Goal: Answer question/provide support

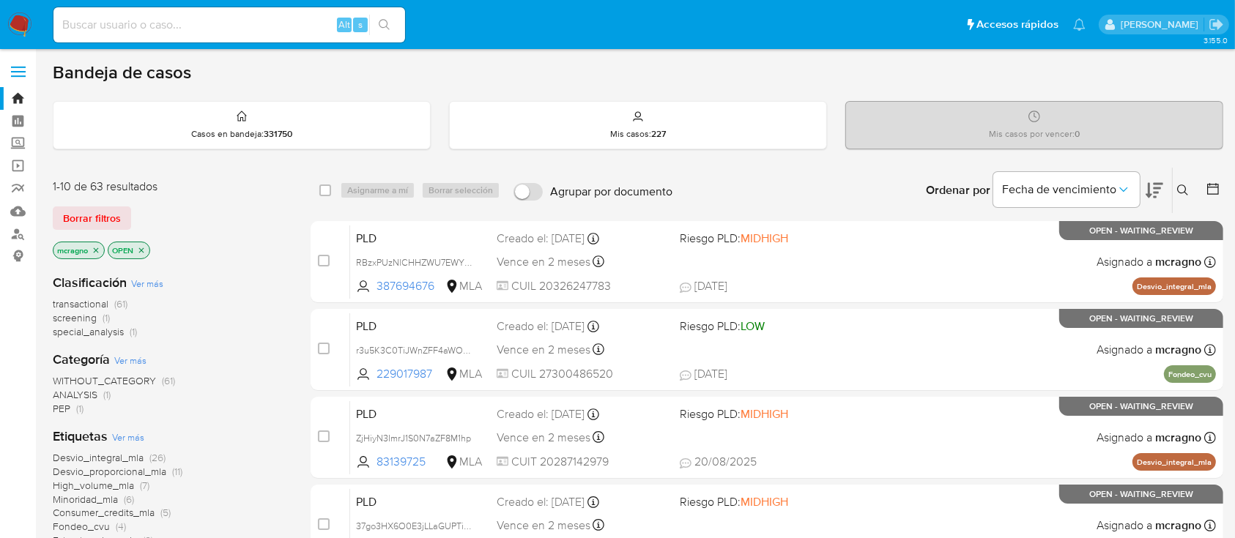
click at [141, 246] on icon "close-filter" at bounding box center [141, 250] width 9 height 9
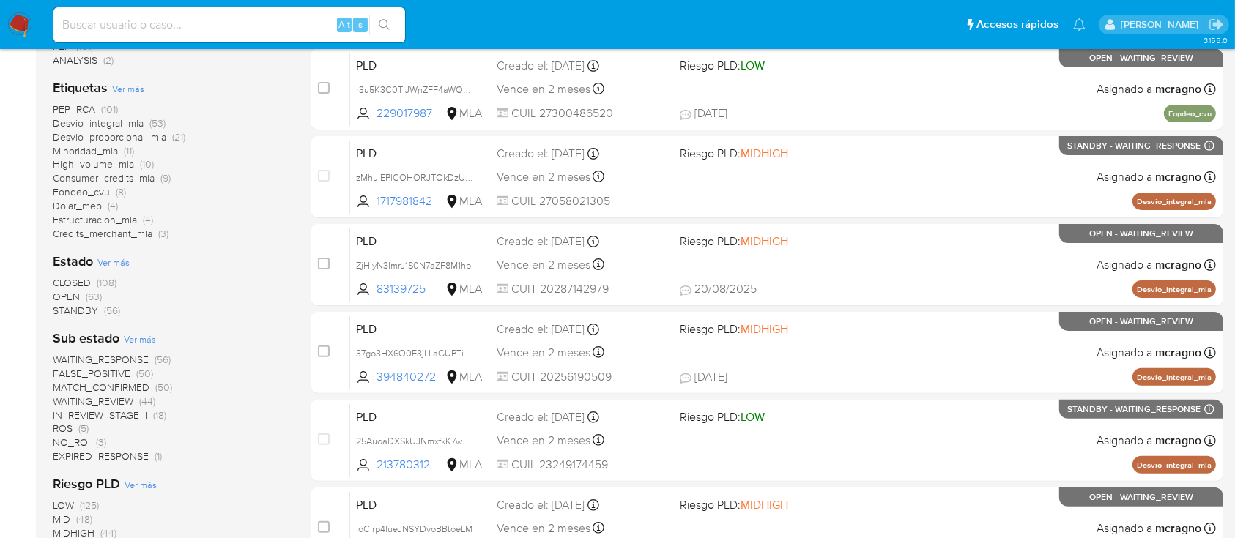
scroll to position [391, 0]
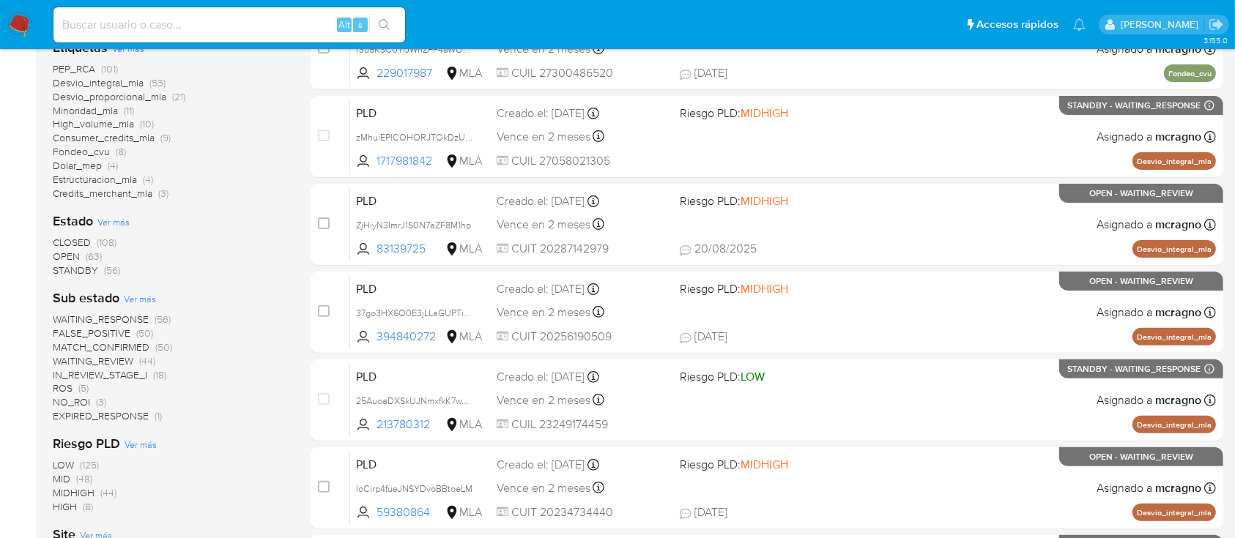
click at [135, 355] on span "WAITING_REVIEW (44)" at bounding box center [104, 362] width 103 height 14
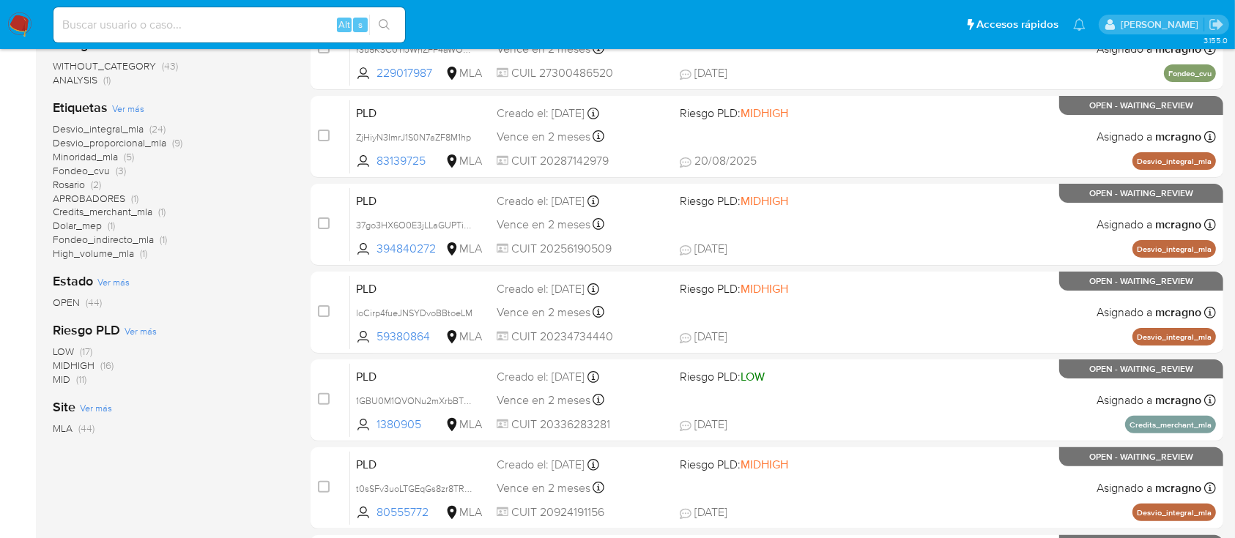
scroll to position [195, 0]
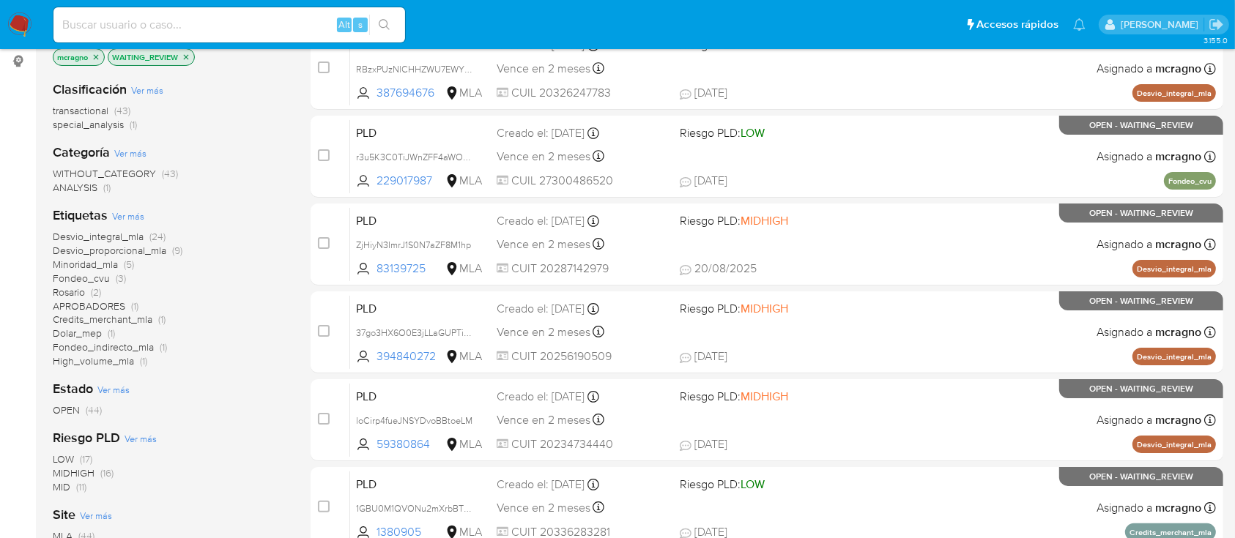
click at [116, 320] on span "Credits_merchant_mla" at bounding box center [103, 319] width 100 height 15
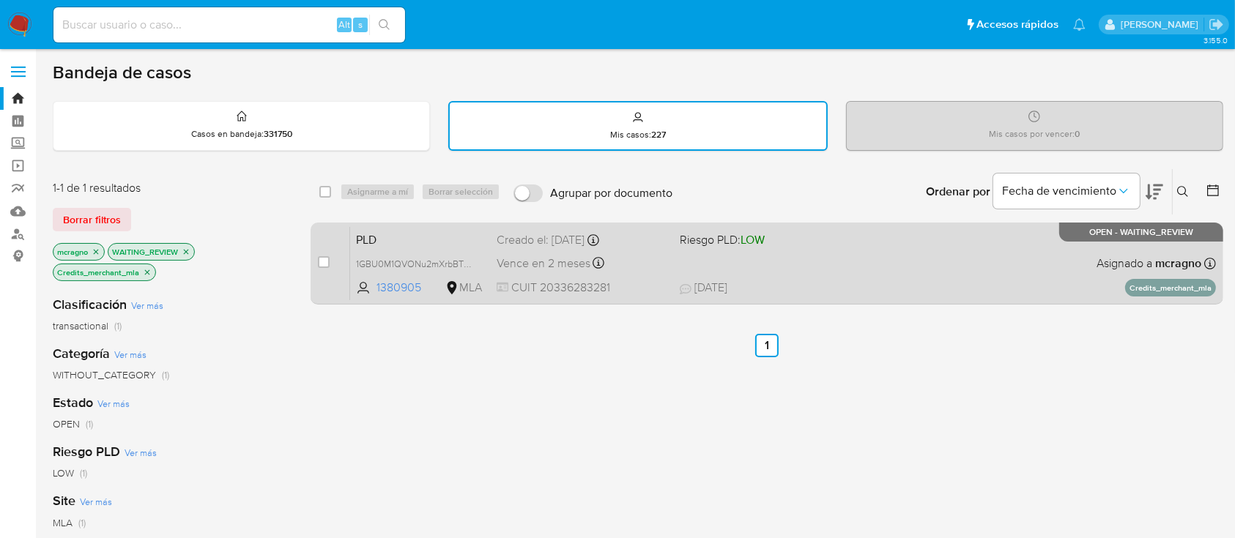
click at [880, 255] on div "PLD 1GBU0M1QVONu2mXrbBT9E6Mp 1380905 MLA Riesgo PLD: LOW Creado el: 12/08/2025 …" at bounding box center [783, 263] width 866 height 74
click at [327, 263] on input "checkbox" at bounding box center [324, 262] width 12 height 12
checkbox input "true"
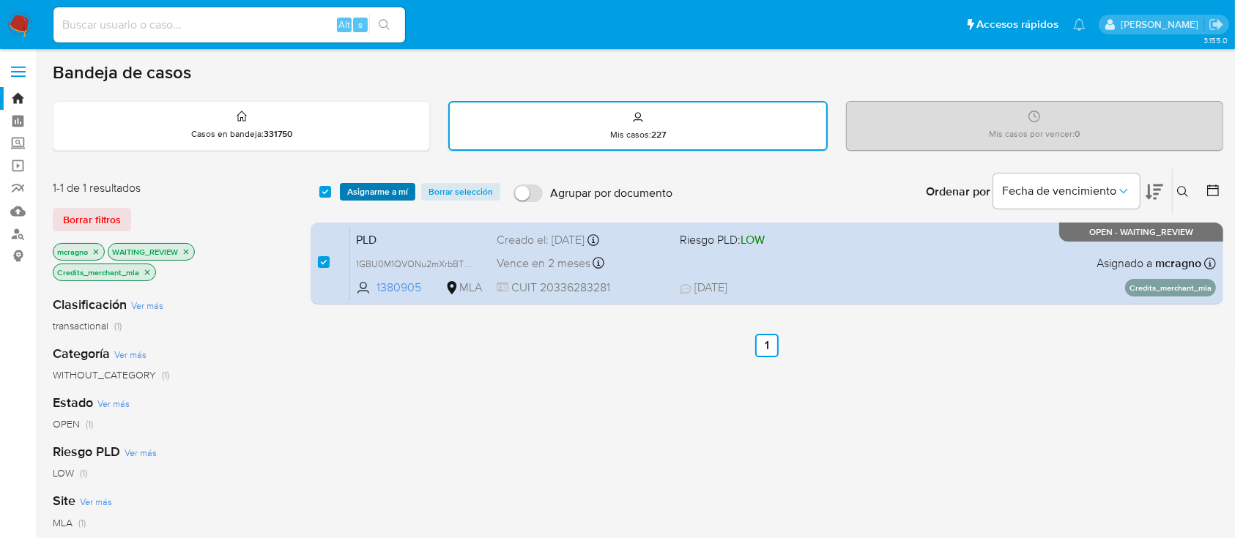
click at [381, 190] on span "Asignarme a mí" at bounding box center [377, 192] width 61 height 15
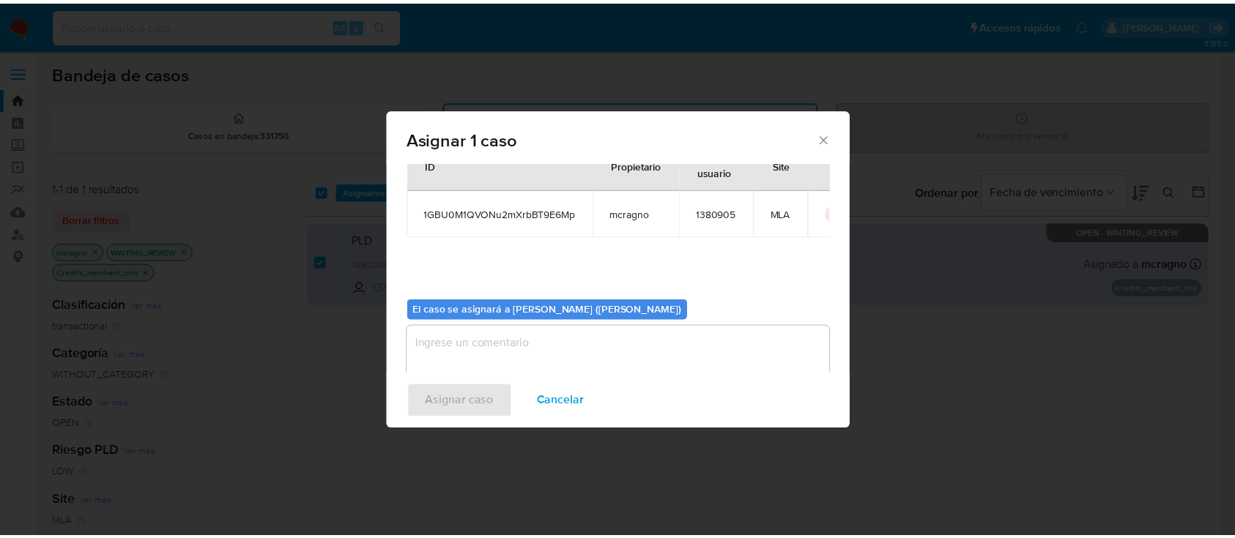
scroll to position [75, 0]
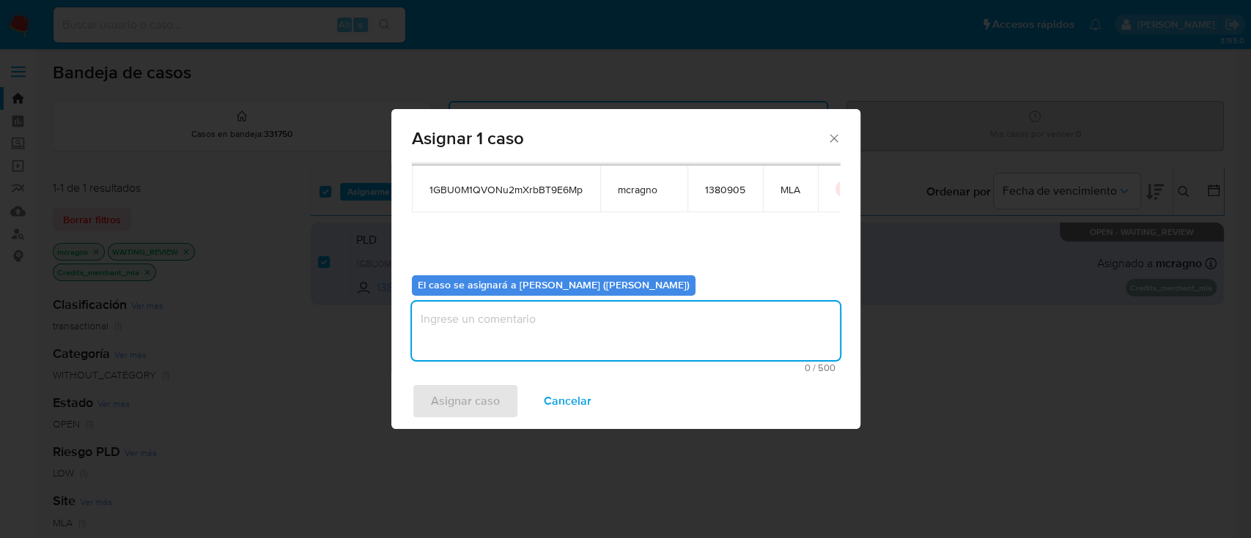
click at [577, 322] on textarea "assign-modal" at bounding box center [626, 331] width 428 height 59
click at [466, 402] on span "Asignar caso" at bounding box center [465, 401] width 69 height 32
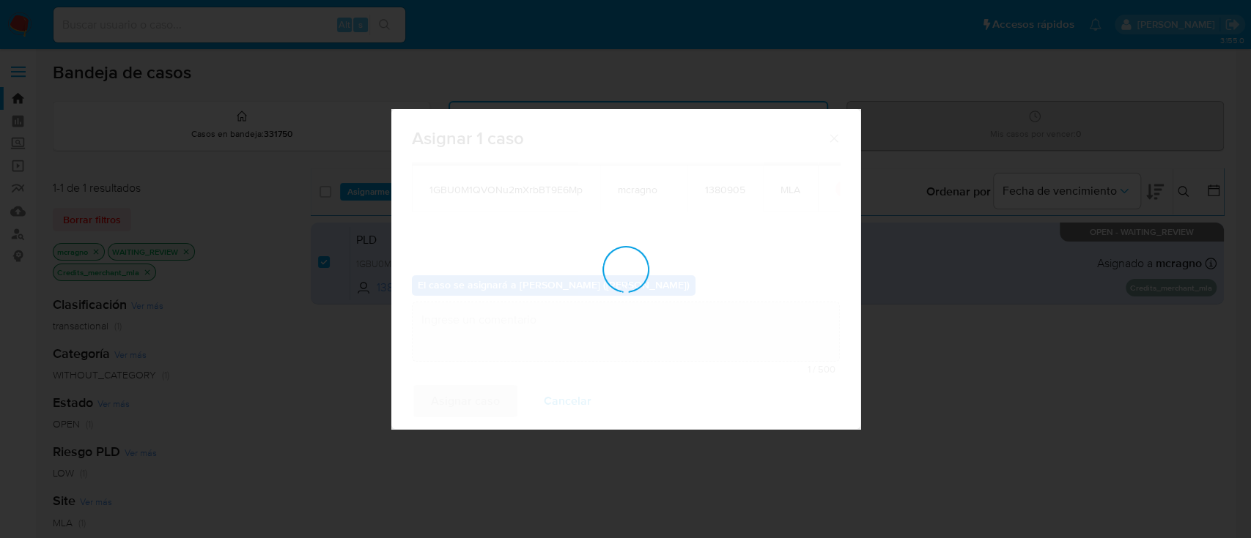
checkbox input "false"
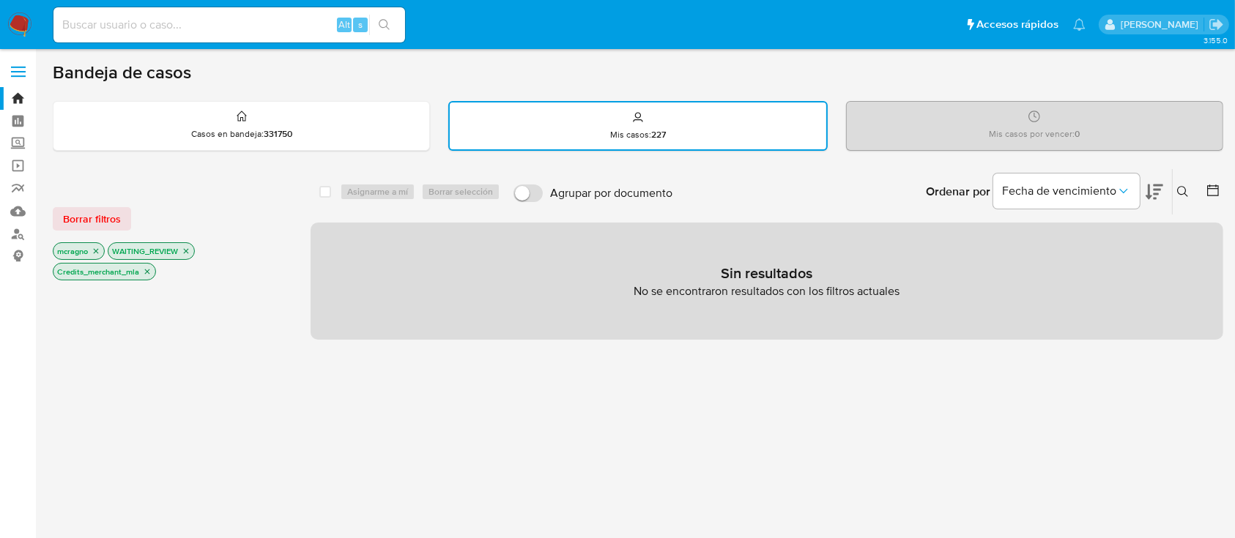
click at [147, 275] on p "Credits_merchant_mla" at bounding box center [104, 272] width 102 height 16
click at [143, 273] on icon "close-filter" at bounding box center [147, 271] width 9 height 9
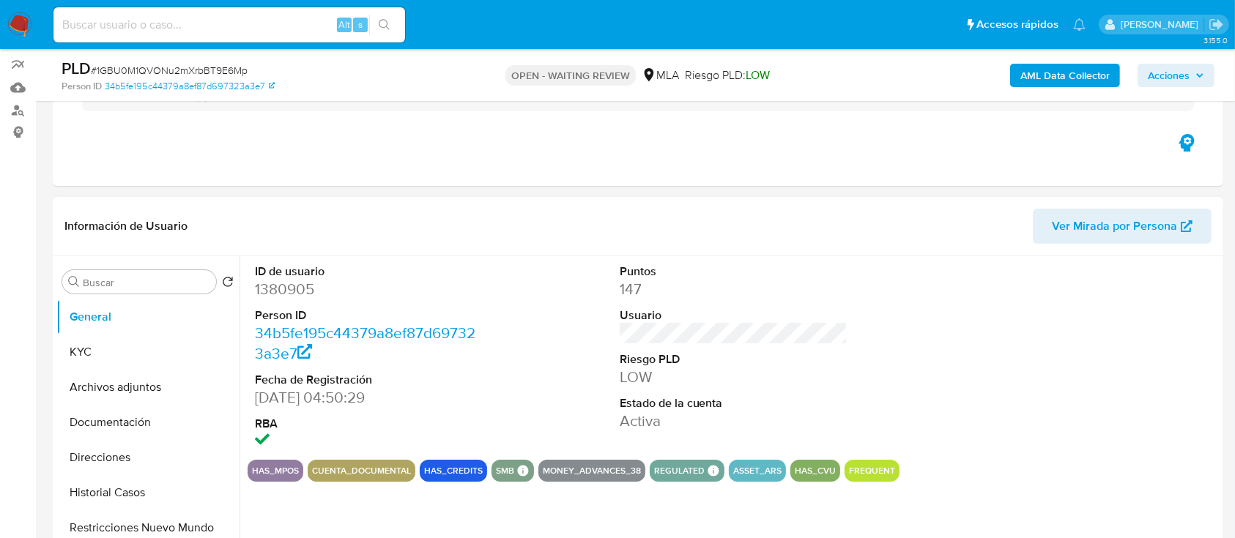
scroll to position [195, 0]
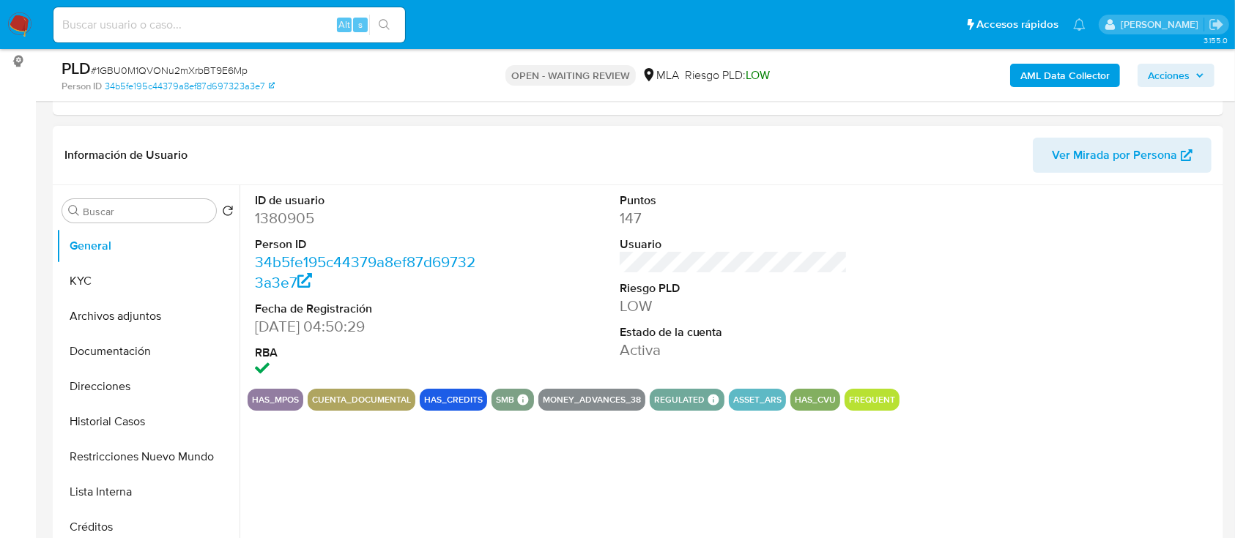
click at [300, 218] on dd "1380905" at bounding box center [369, 218] width 229 height 21
select select "10"
click at [300, 218] on dd "1380905" at bounding box center [369, 218] width 229 height 21
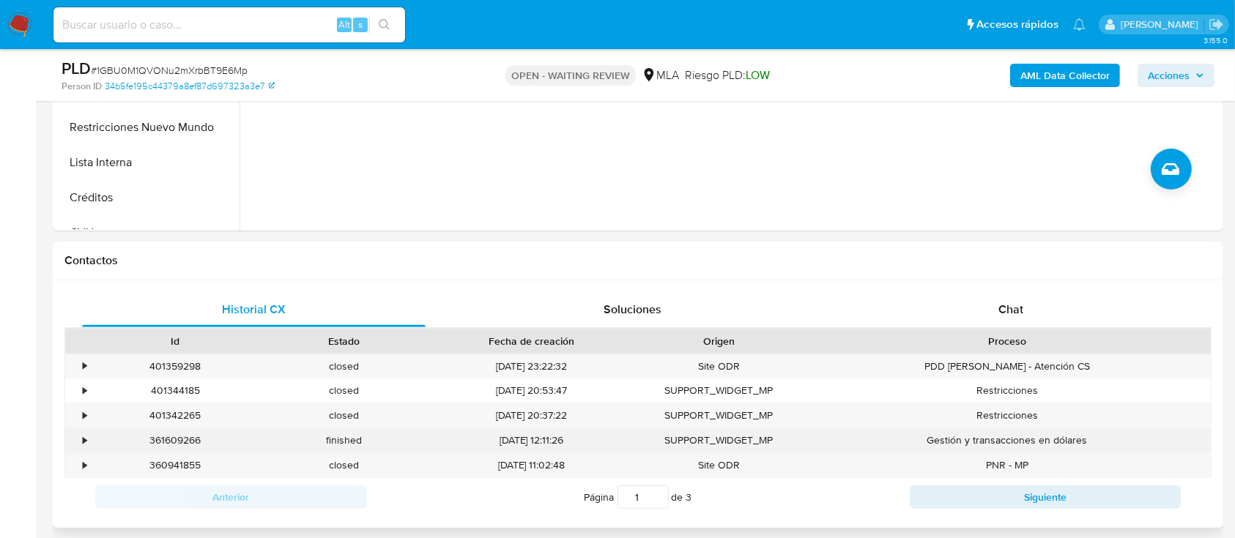
scroll to position [586, 0]
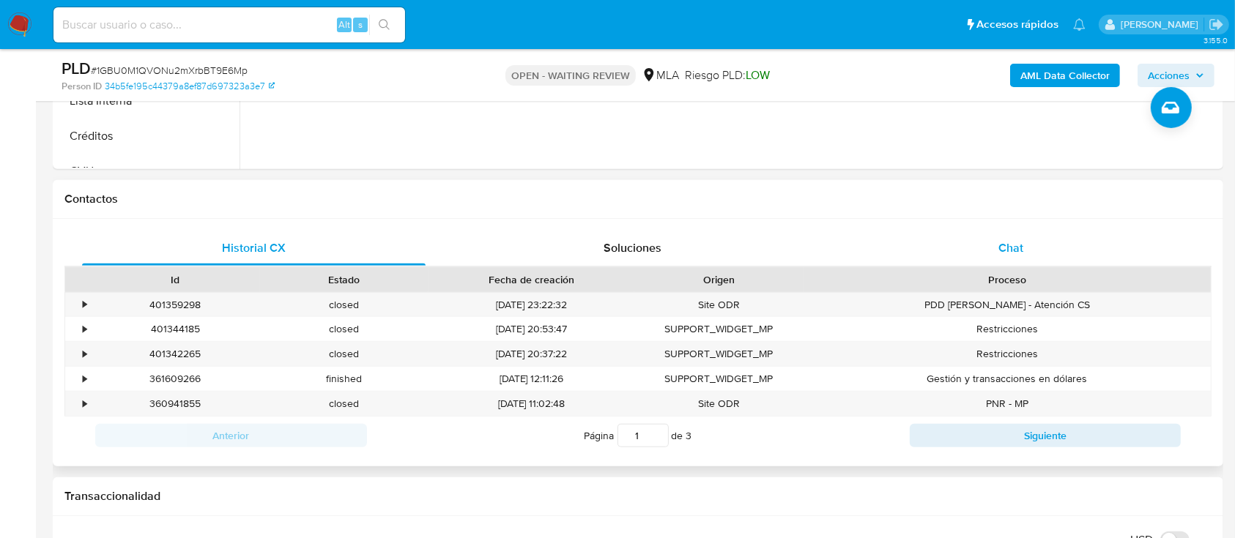
click at [1078, 253] on div "Chat" at bounding box center [1012, 248] width 344 height 35
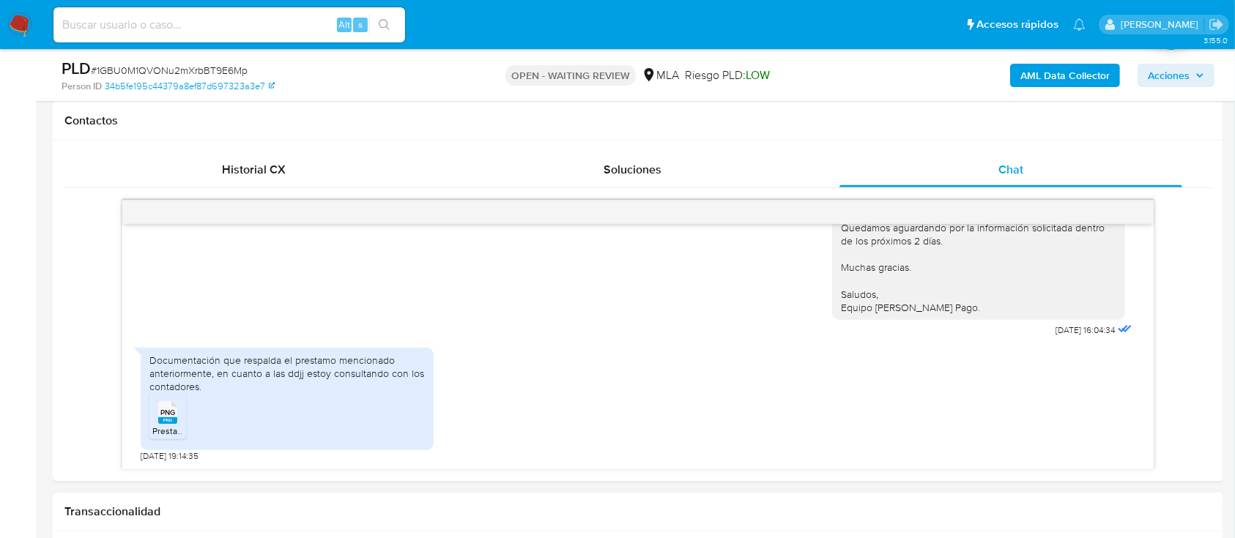
scroll to position [879, 0]
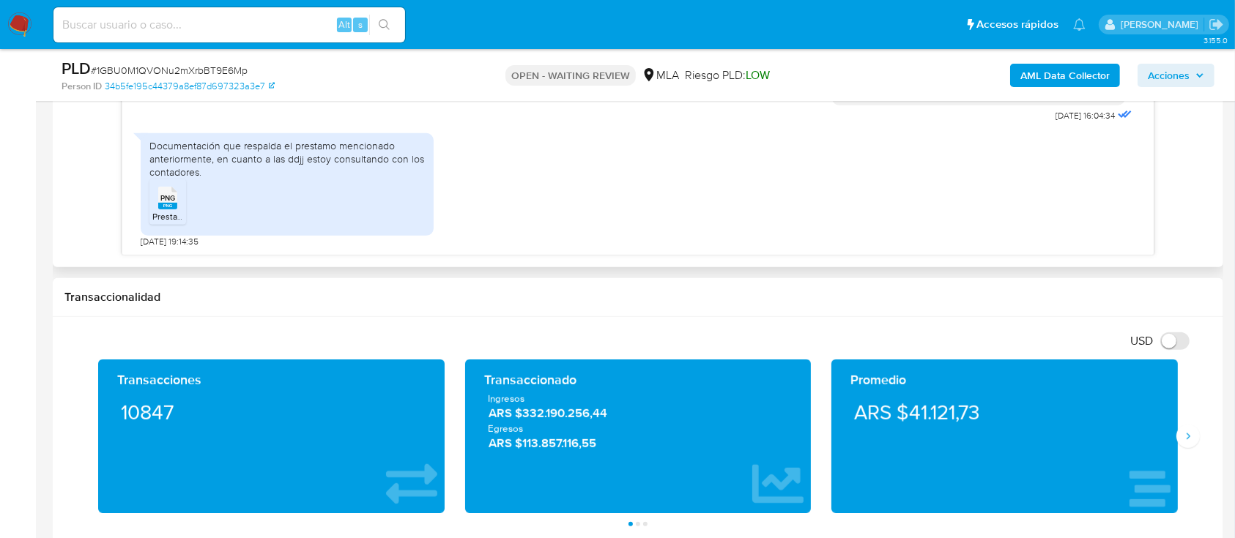
click at [170, 207] on rect at bounding box center [167, 206] width 19 height 7
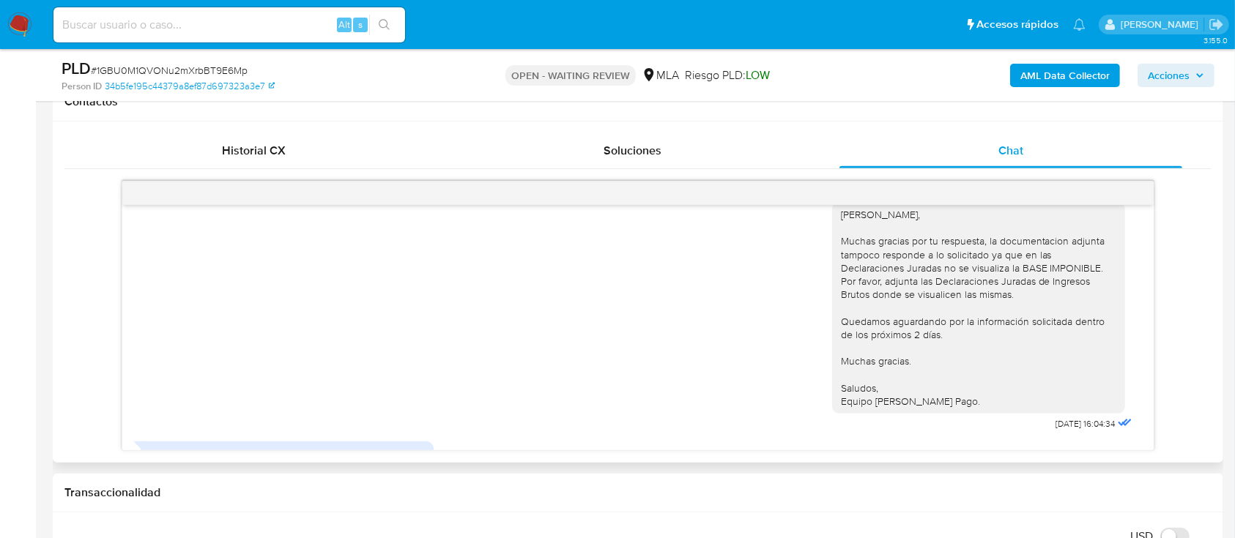
scroll to position [1766, 0]
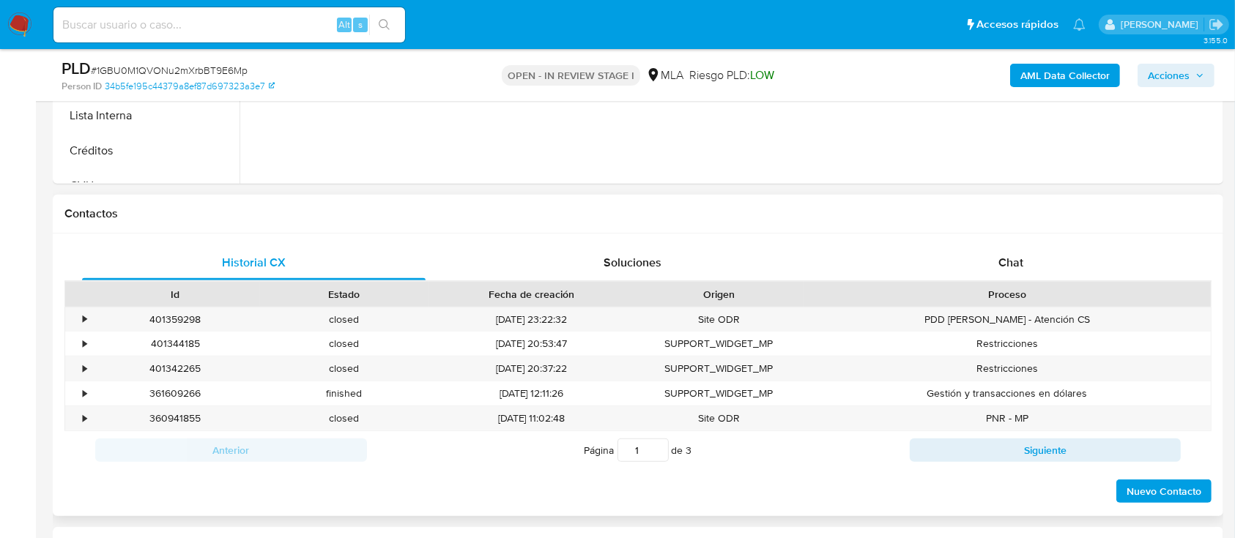
scroll to position [586, 0]
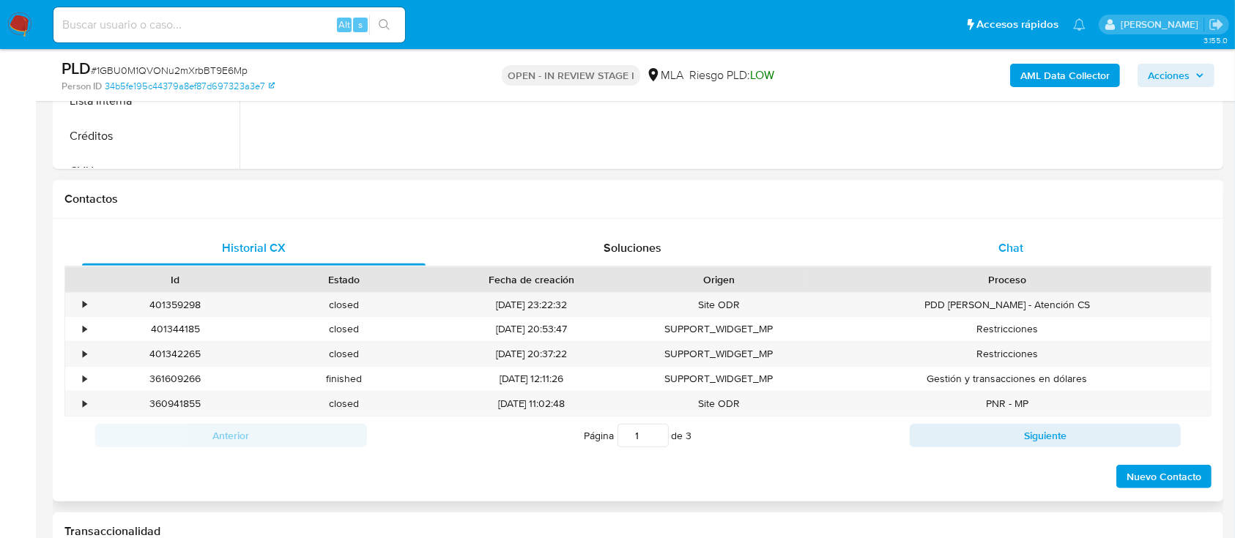
click at [1030, 251] on div "Chat" at bounding box center [1012, 248] width 344 height 35
select select "10"
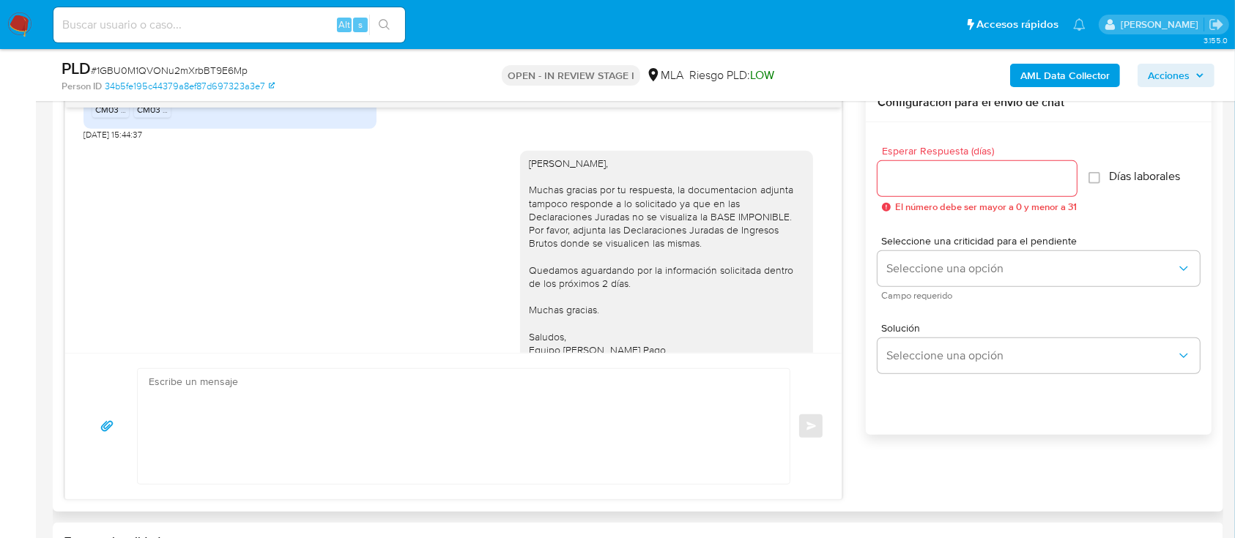
scroll to position [1766, 0]
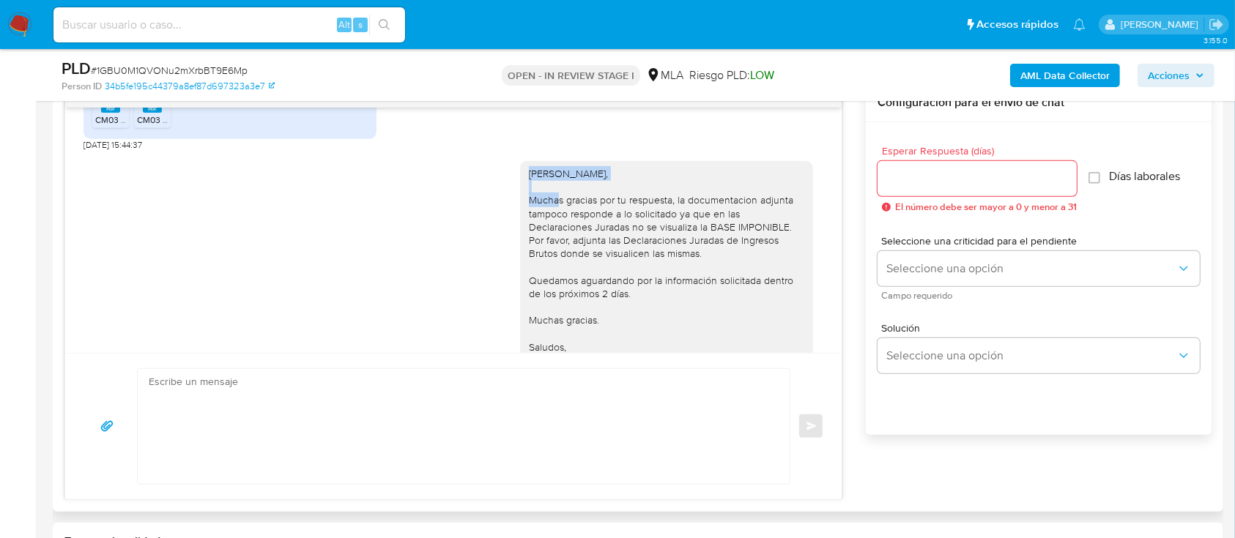
drag, startPoint x: 514, startPoint y: 200, endPoint x: 676, endPoint y: 212, distance: 162.3
click at [676, 212] on div "Luis Marcelo Cerezo, Muchas gracias por tu respuesta, la documentacion adjunta …" at bounding box center [666, 267] width 275 height 200
copy div "Luis Marcelo Cerezo,"
click at [482, 424] on textarea at bounding box center [460, 426] width 623 height 115
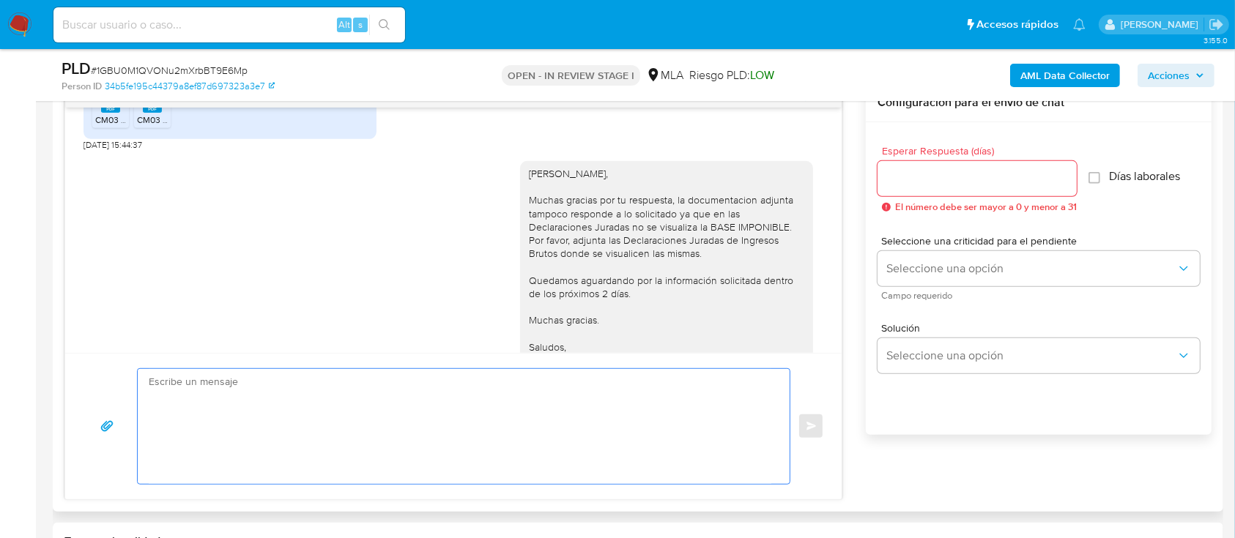
paste textarea "Luis Marcelo Cerezo,"
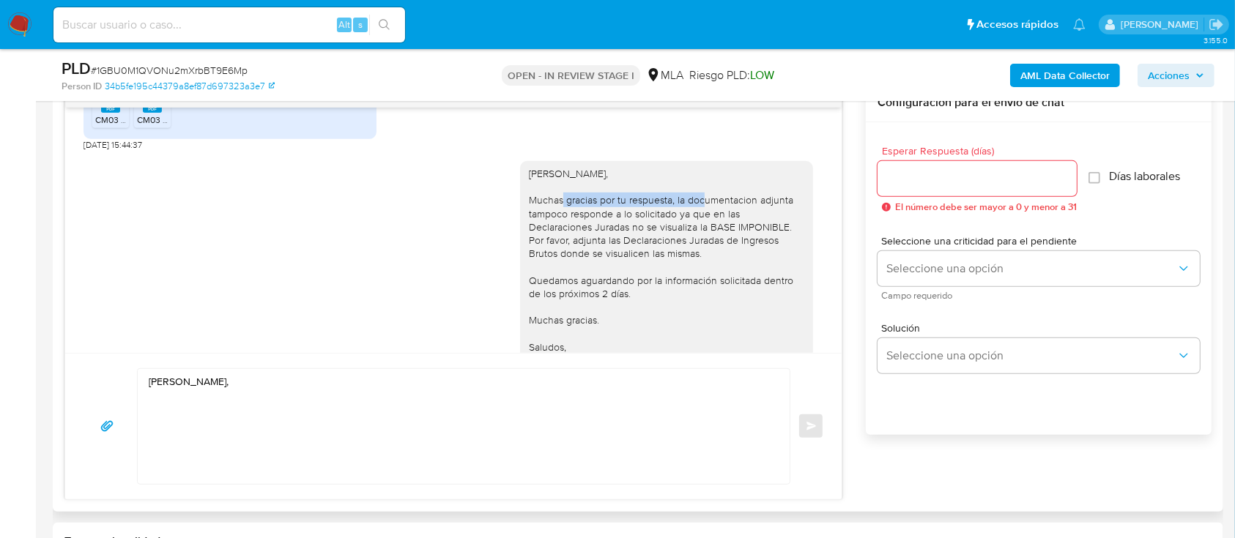
drag, startPoint x: 510, startPoint y: 229, endPoint x: 663, endPoint y: 224, distance: 153.2
click at [663, 224] on div "Luis Marcelo Cerezo, Muchas gracias por tu respuesta, la documentacion adjunta …" at bounding box center [666, 267] width 293 height 212
copy div "Muchas gracias por tu respuesta,"
click at [306, 486] on div "Luis Marcelo Cerezo, Enviar" at bounding box center [453, 426] width 777 height 147
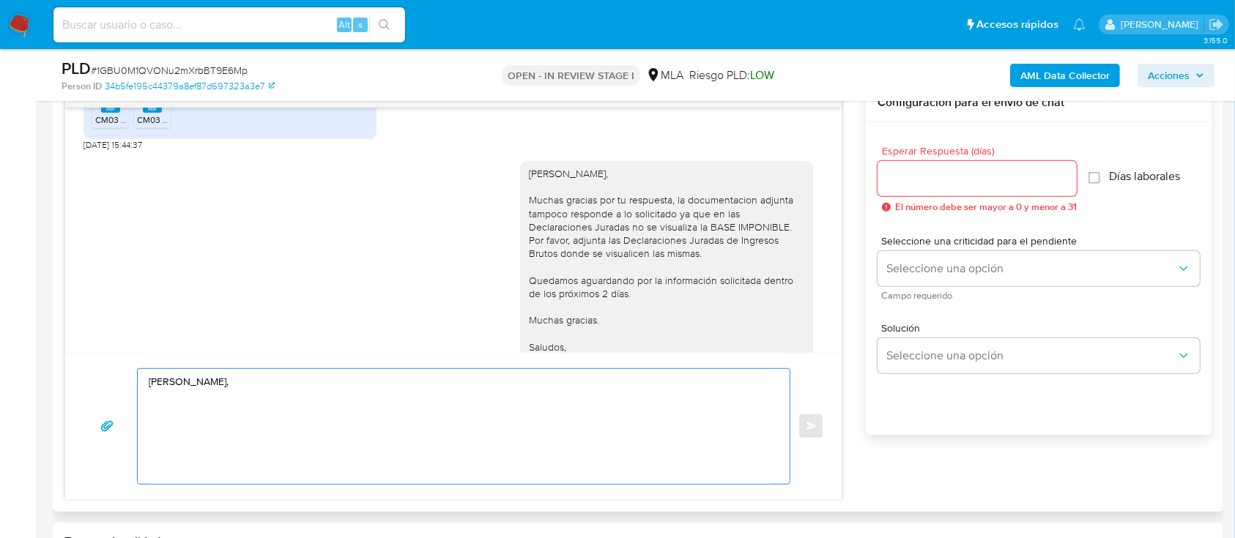
click at [322, 437] on textarea "Luis Marcelo Cerezo," at bounding box center [460, 426] width 623 height 115
paste textarea "Muchas gracias por tu respuesta,"
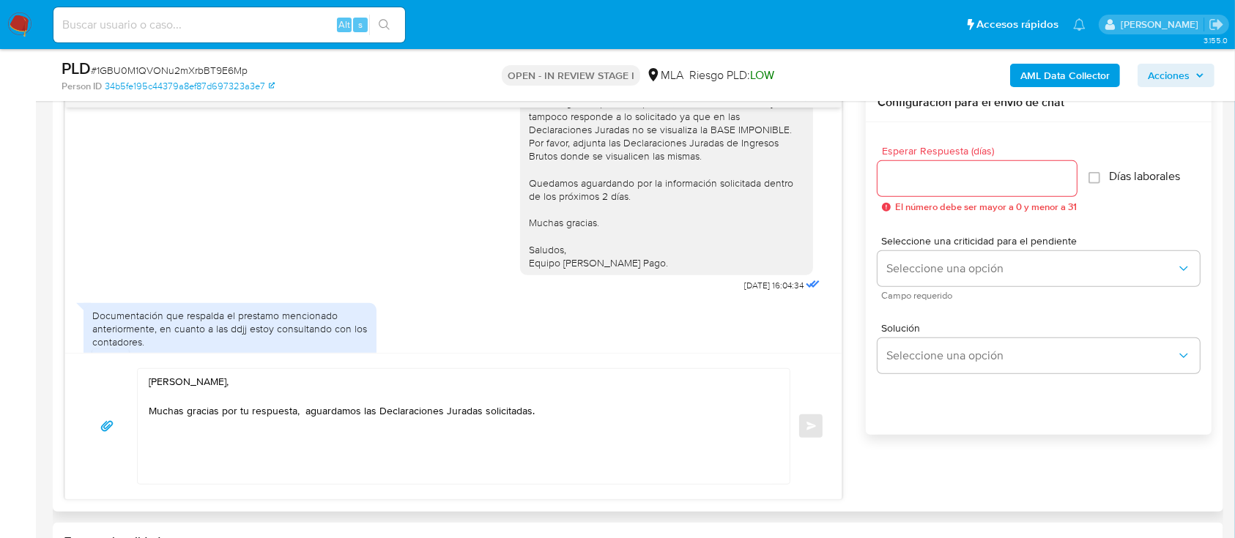
drag, startPoint x: 628, startPoint y: 295, endPoint x: 514, endPoint y: 253, distance: 121.7
click at [529, 253] on div "Luis Marcelo Cerezo, Muchas gracias por tu respuesta, la documentacion adjunta …" at bounding box center [666, 170] width 275 height 200
copy div "Muchas gracias. Saludos, Equipo de Mercado Pago."
click at [608, 435] on textarea "Luis Marcelo Cerezo, Muchas gracias por tu respuesta, aguardamos las Declaracio…" at bounding box center [460, 426] width 623 height 115
paste textarea "Muchas gracias. Saludos, Equipo de Mercado Pago."
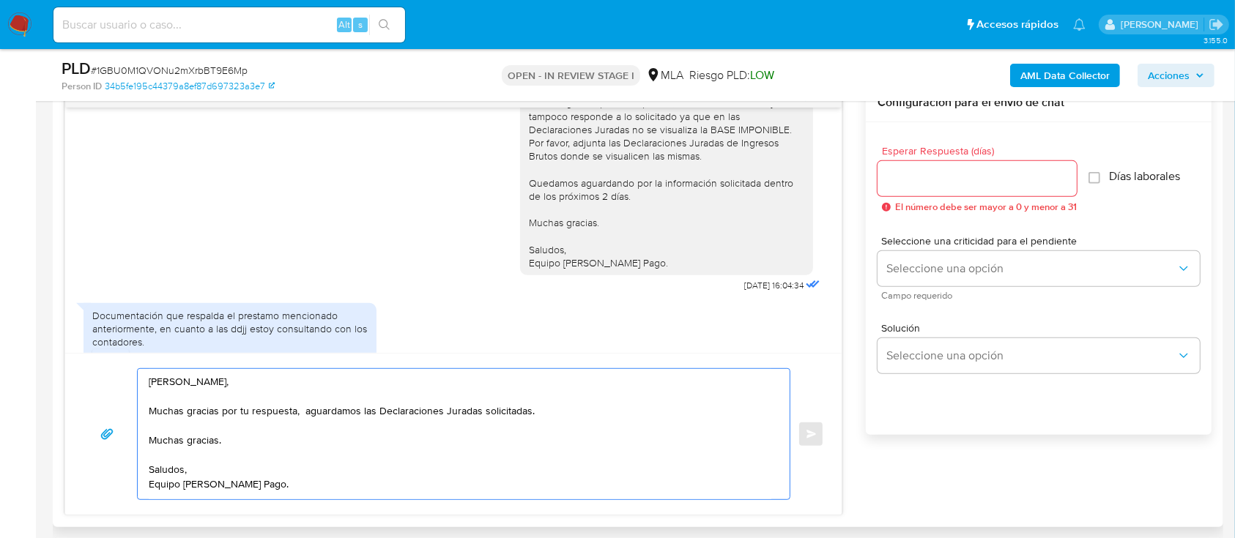
type textarea "Luis Marcelo Cerezo, Muchas gracias por tu respuesta, aguardamos las Declaracio…"
click at [953, 169] on input "Esperar Respuesta (días)" at bounding box center [977, 178] width 199 height 19
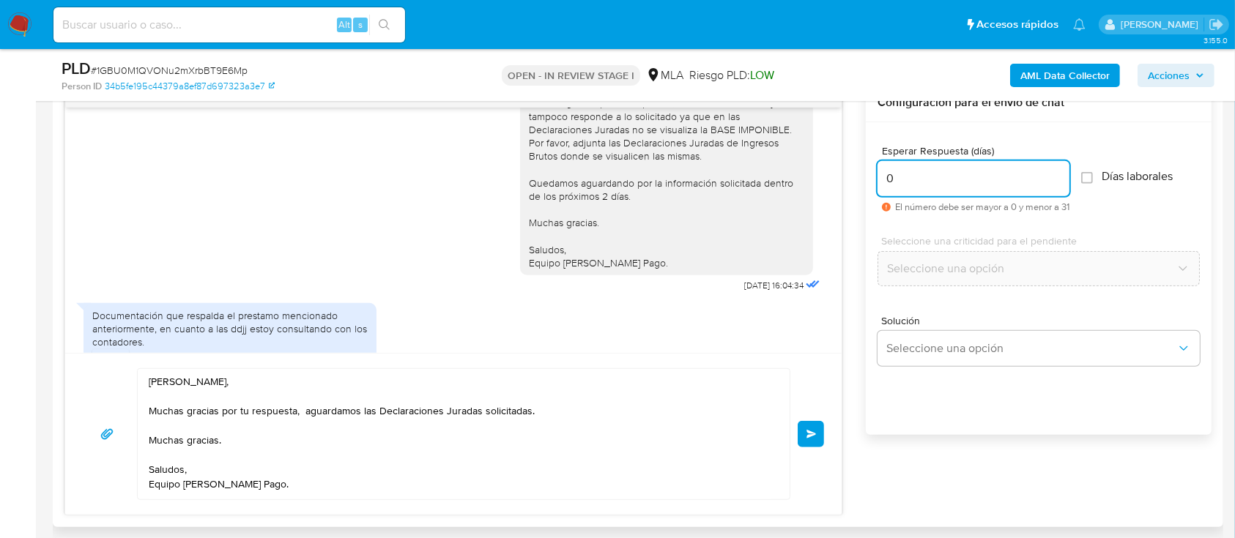
type input "0"
click at [907, 189] on div "0" at bounding box center [974, 178] width 192 height 35
click at [928, 182] on input "0" at bounding box center [974, 178] width 192 height 19
type input "1"
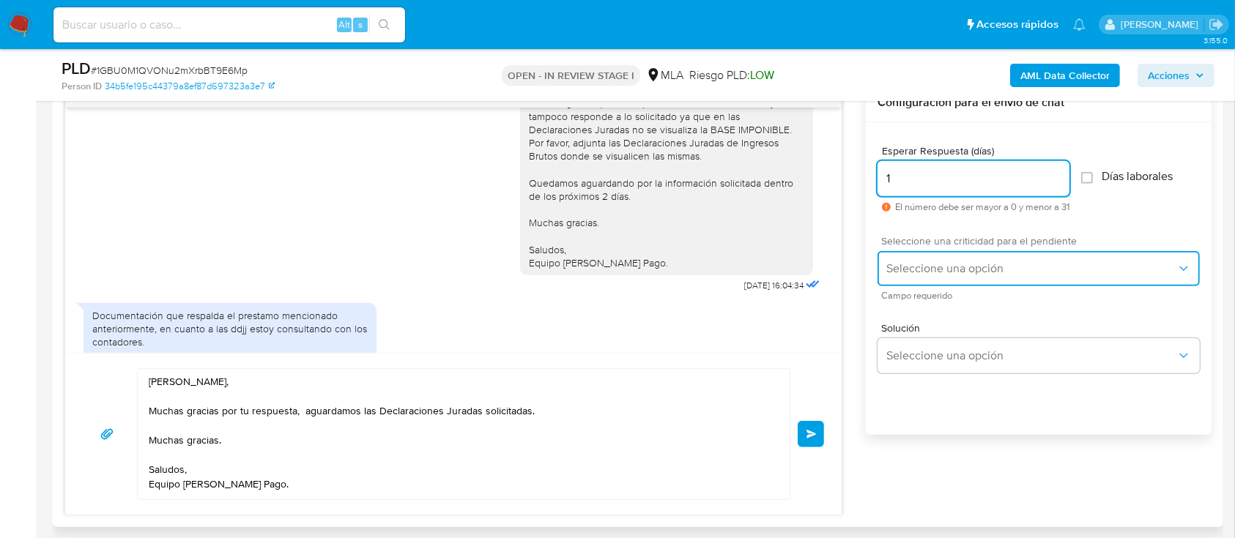
click at [938, 258] on button "Seleccione una opción" at bounding box center [1039, 268] width 322 height 35
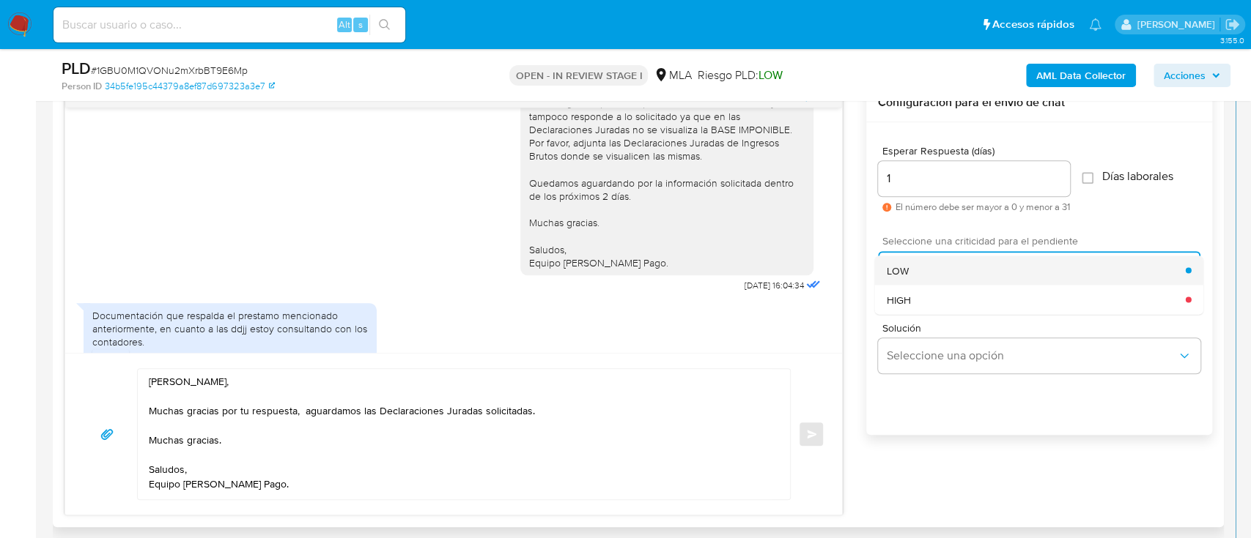
click at [920, 273] on div "LOW" at bounding box center [1036, 270] width 299 height 29
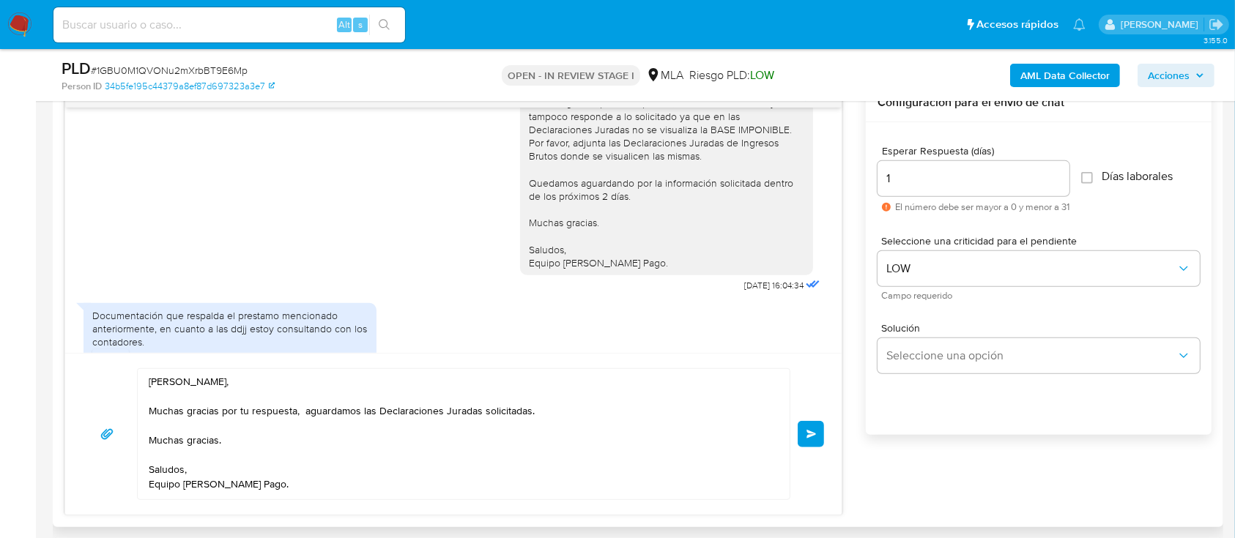
click at [821, 434] on button "Enviar" at bounding box center [811, 434] width 26 height 26
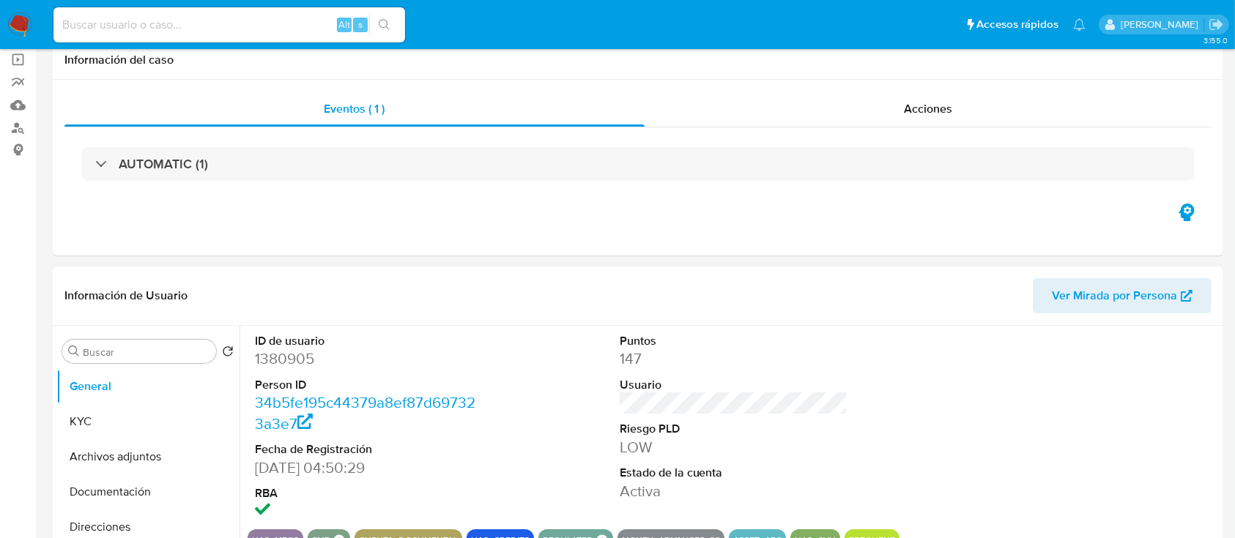
scroll to position [195, 0]
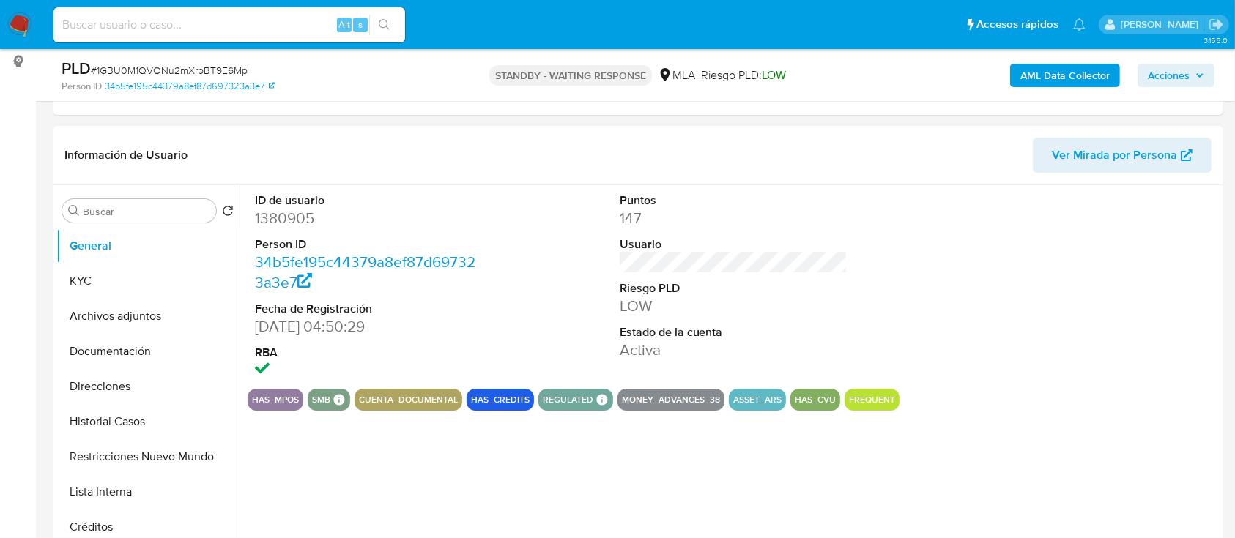
select select "10"
